Goal: Transaction & Acquisition: Purchase product/service

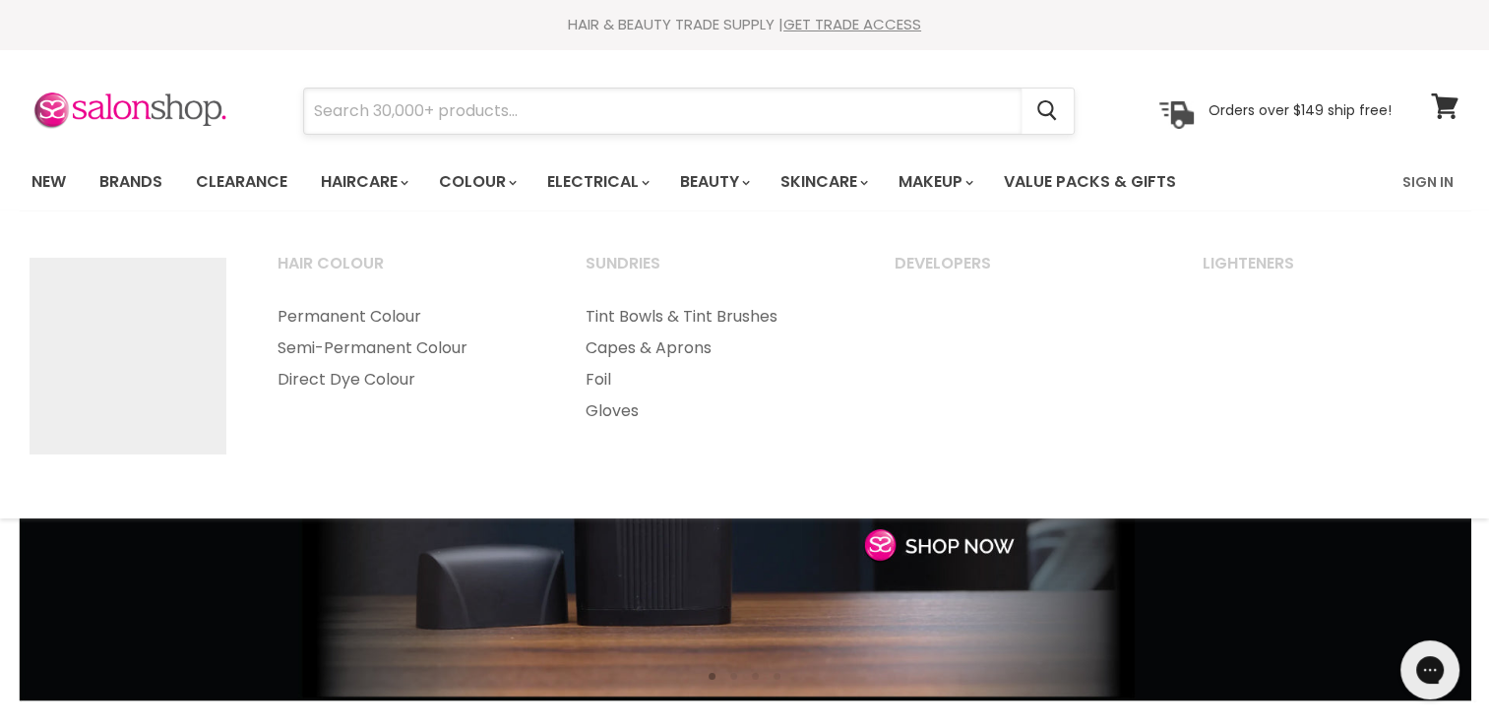
click at [435, 111] on input "Search" at bounding box center [663, 111] width 718 height 45
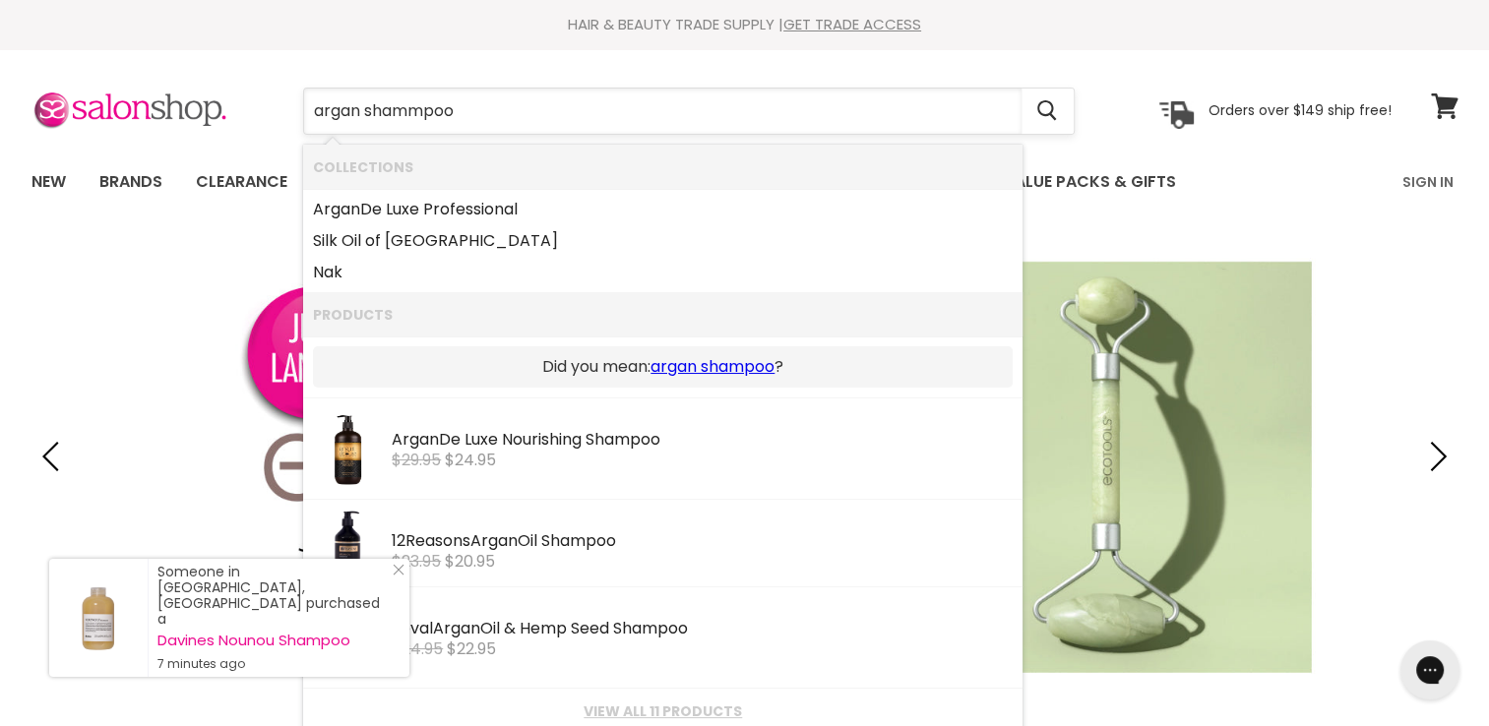
type input "argan shampoo"
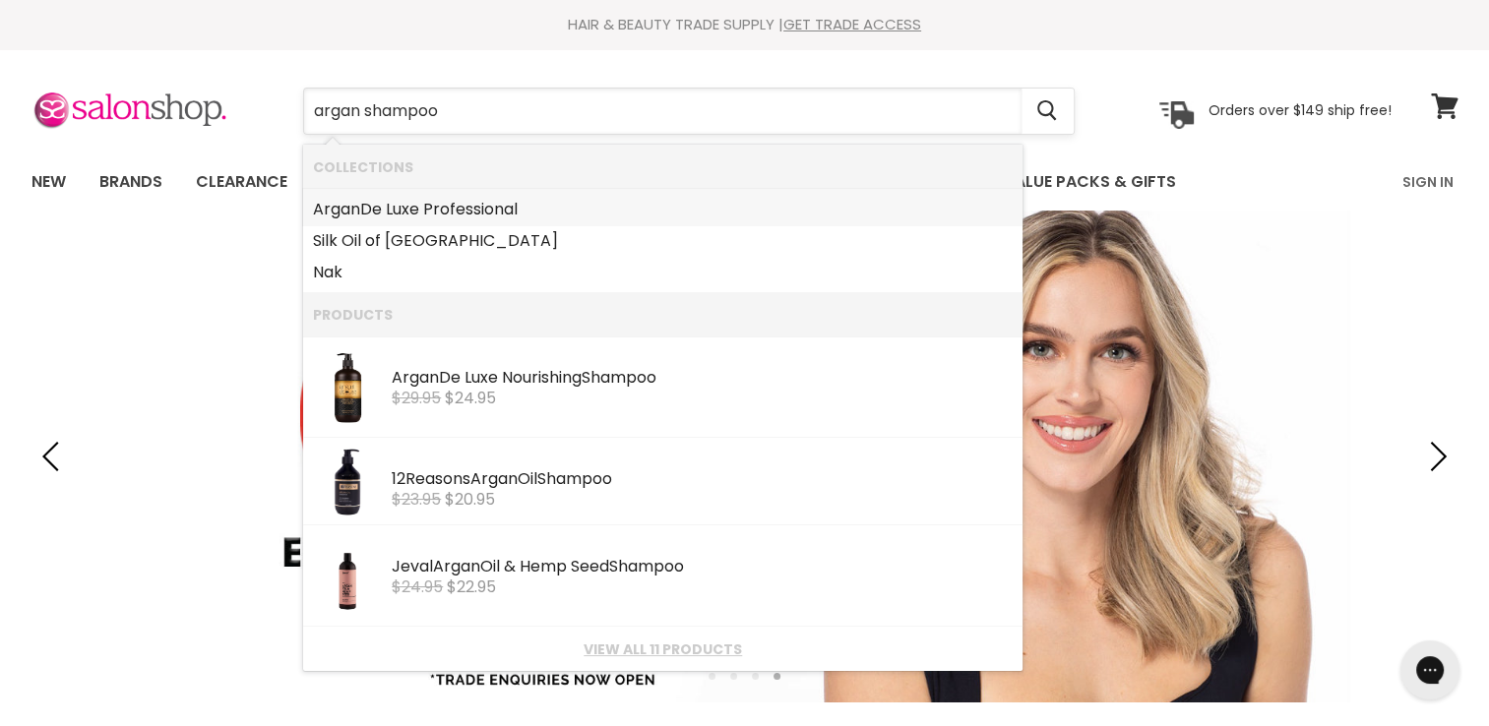
click at [489, 112] on input "argan shampoo" at bounding box center [663, 111] width 718 height 45
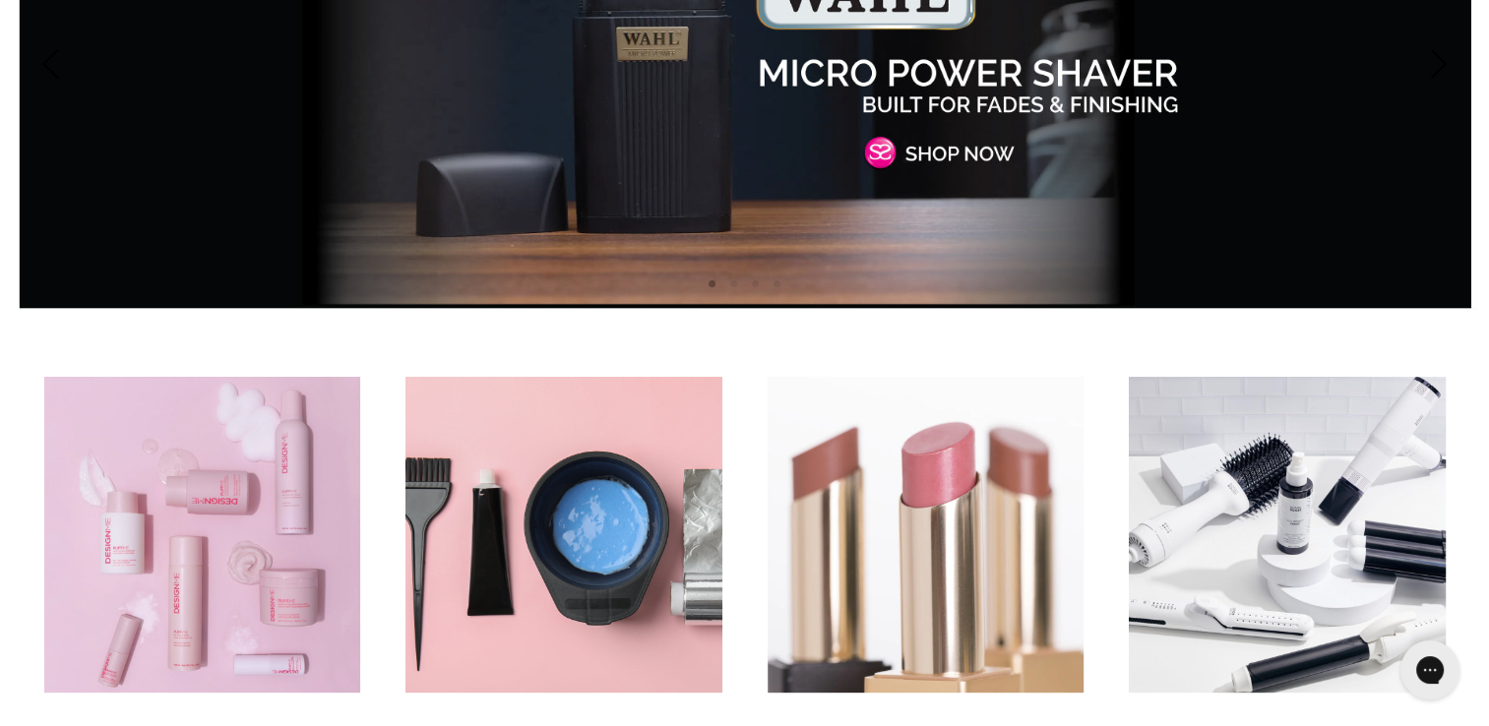
scroll to position [394, 0]
